Goal: Task Accomplishment & Management: Manage account settings

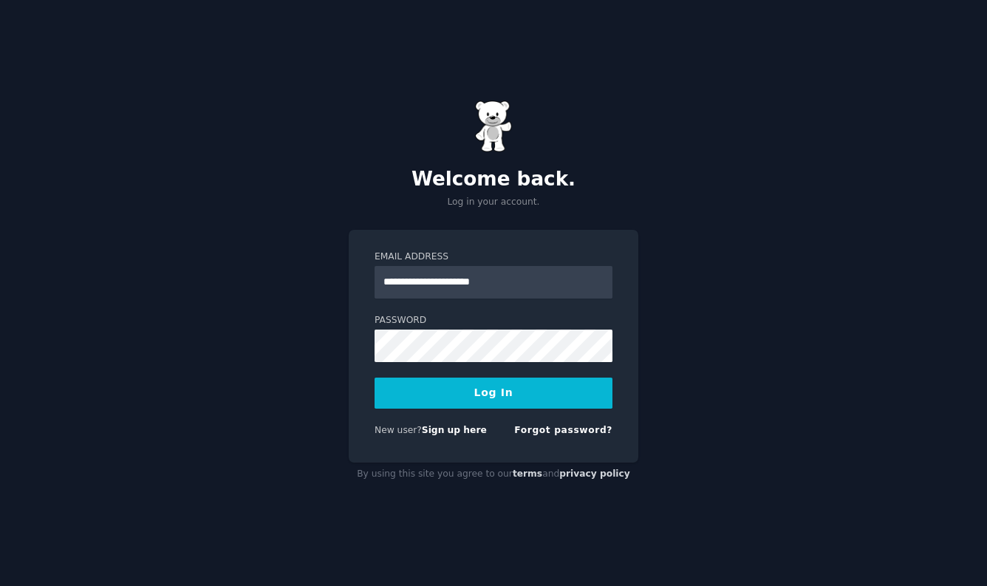
type input "**********"
click at [375, 378] on button "Log In" at bounding box center [494, 393] width 238 height 31
